Goal: Information Seeking & Learning: Learn about a topic

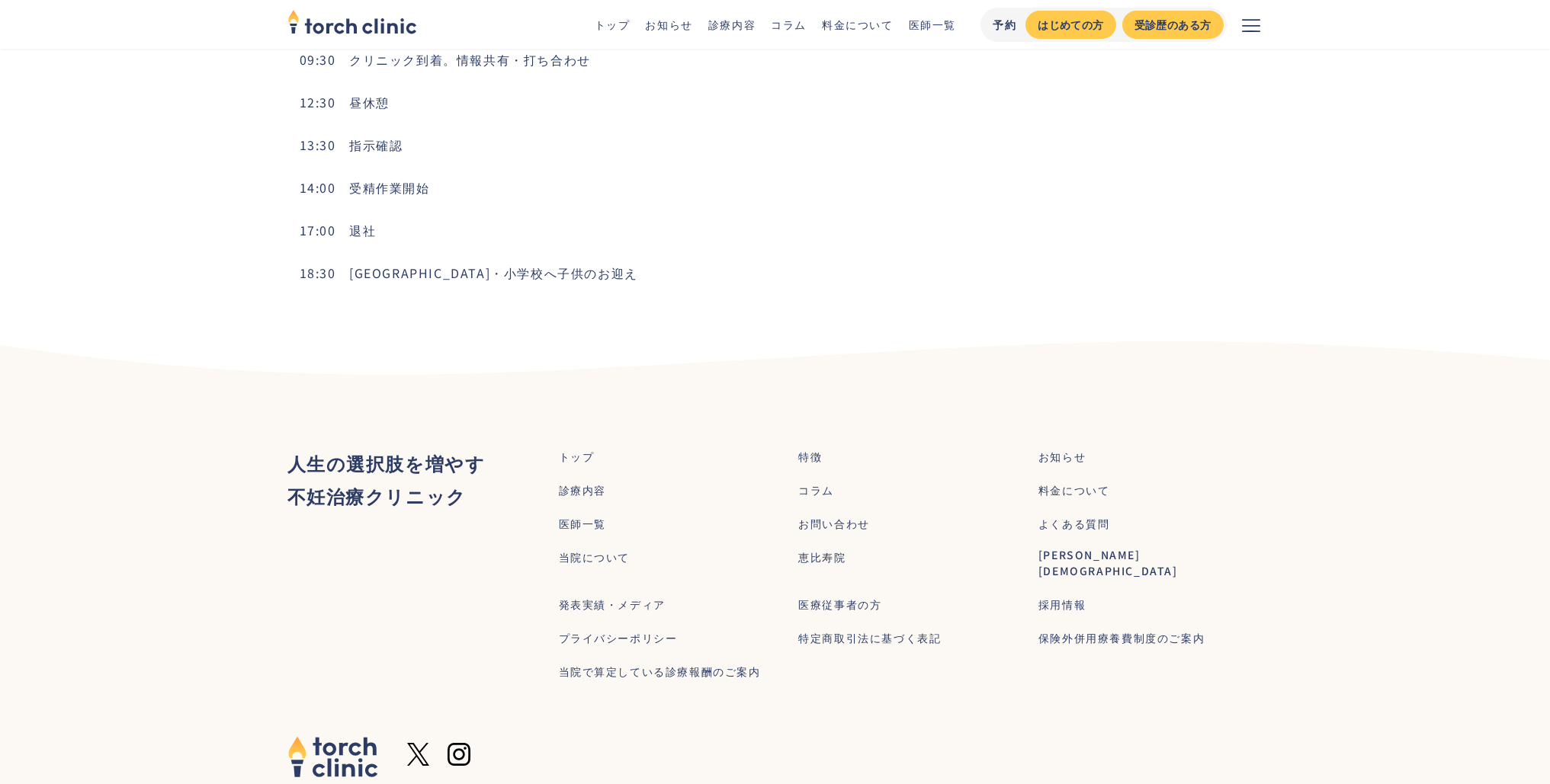
scroll to position [2698, 0]
click at [1069, 595] on div "採用情報" at bounding box center [1062, 604] width 47 height 16
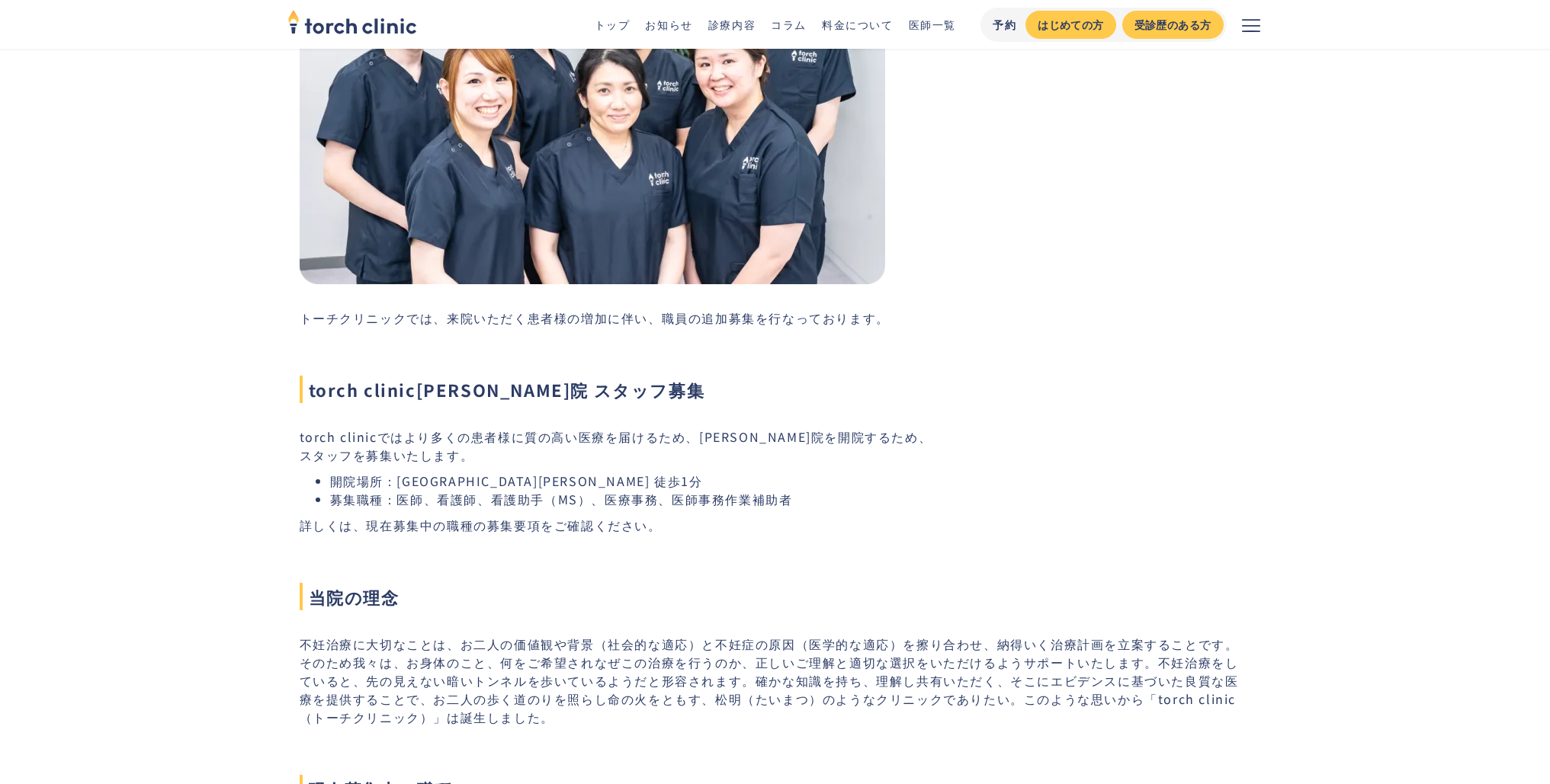
scroll to position [457, 0]
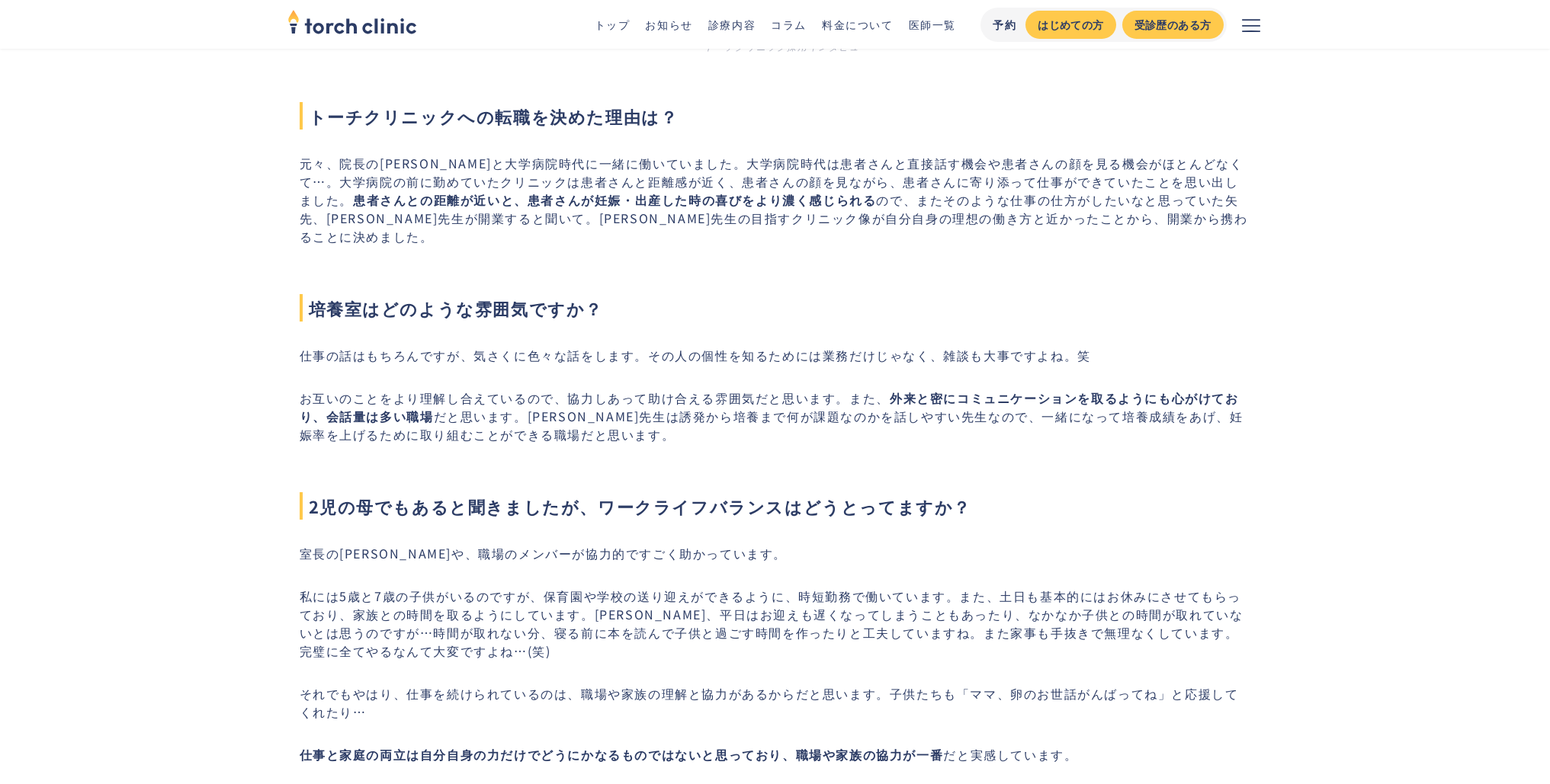
scroll to position [2057, 0]
